Goal: Find contact information: Find contact information

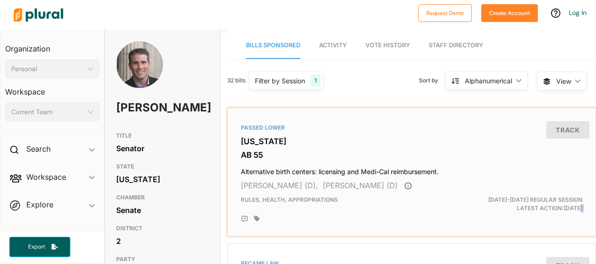
drag, startPoint x: 552, startPoint y: 217, endPoint x: 548, endPoint y: 238, distance: 22.0
click at [548, 233] on div "Passed [GEOGRAPHIC_DATA][US_STATE] [GEOGRAPHIC_DATA] 55 Alternative birth cente…" at bounding box center [412, 172] width 360 height 120
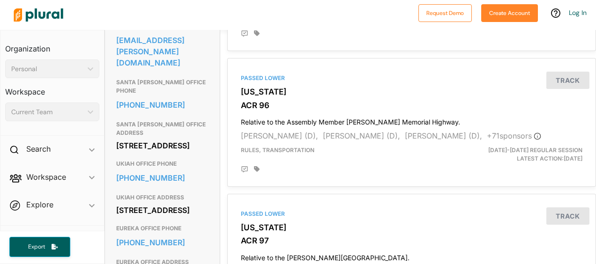
scroll to position [333, 0]
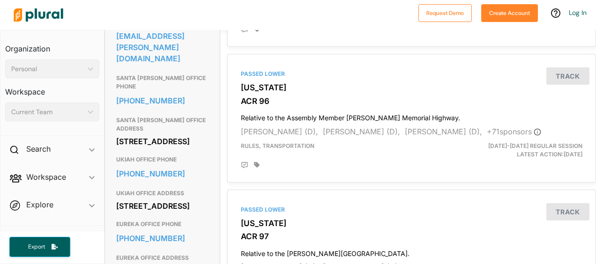
drag, startPoint x: 203, startPoint y: 144, endPoint x: 117, endPoint y: 132, distance: 87.6
click at [117, 135] on div "[STREET_ADDRESS]" at bounding box center [162, 142] width 92 height 14
copy div "[STREET_ADDRESS]"
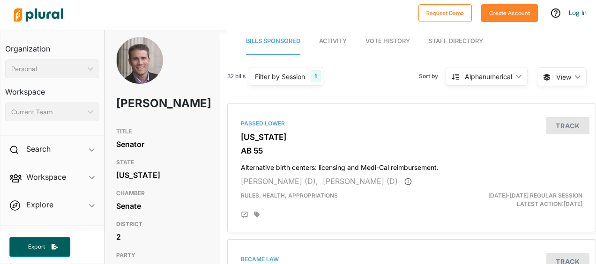
scroll to position [0, 0]
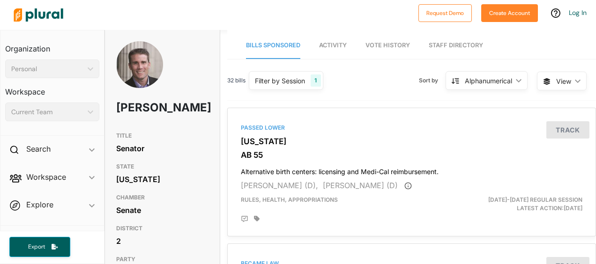
click at [458, 41] on link "Staff Directory" at bounding box center [456, 45] width 54 height 27
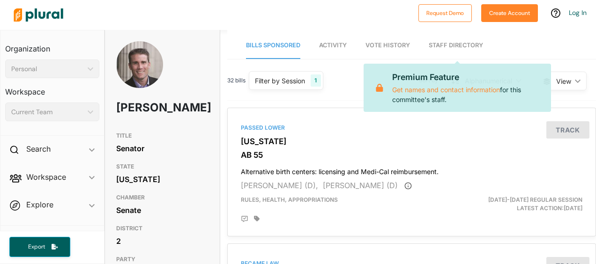
click at [450, 48] on link "Staff Directory" at bounding box center [456, 45] width 54 height 27
